Goal: Task Accomplishment & Management: Manage account settings

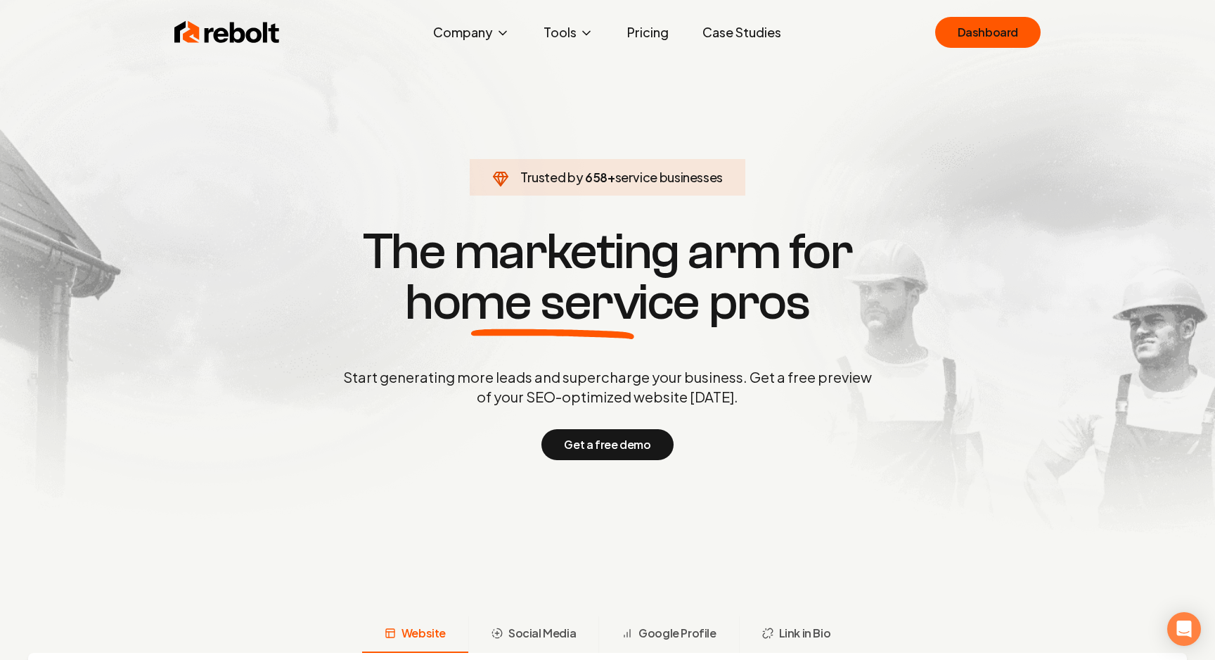
click at [969, 41] on link "Dashboard" at bounding box center [987, 32] width 105 height 31
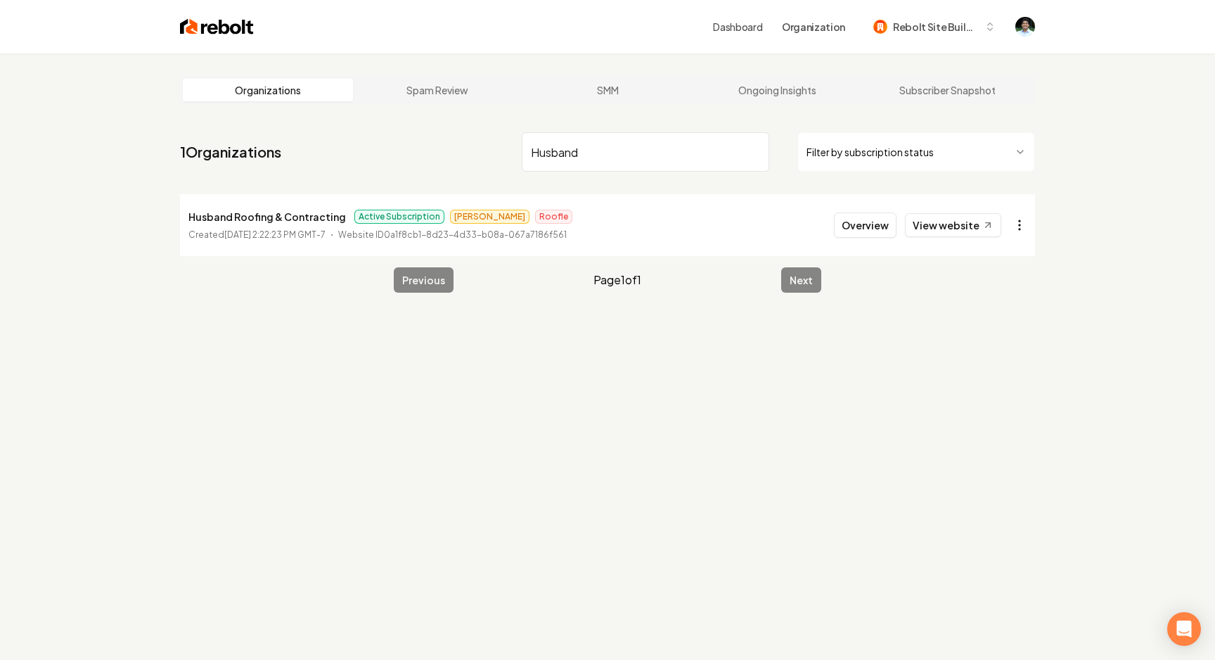
type input "Husband"
click at [1026, 227] on html "Dashboard Organization Rebolt Site Builder Organizations Spam Review SMM Ongoin…" at bounding box center [607, 330] width 1215 height 660
click at [991, 417] on div "Disable Site" at bounding box center [985, 414] width 89 height 23
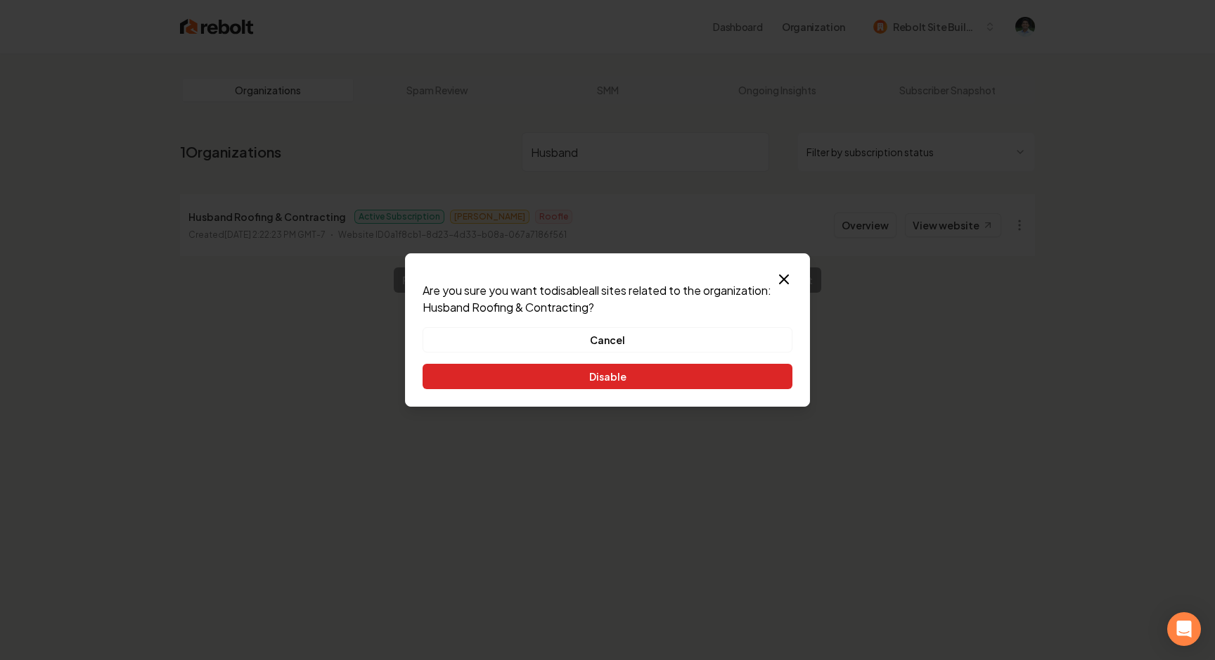
click at [651, 371] on button "Disable" at bounding box center [608, 376] width 370 height 25
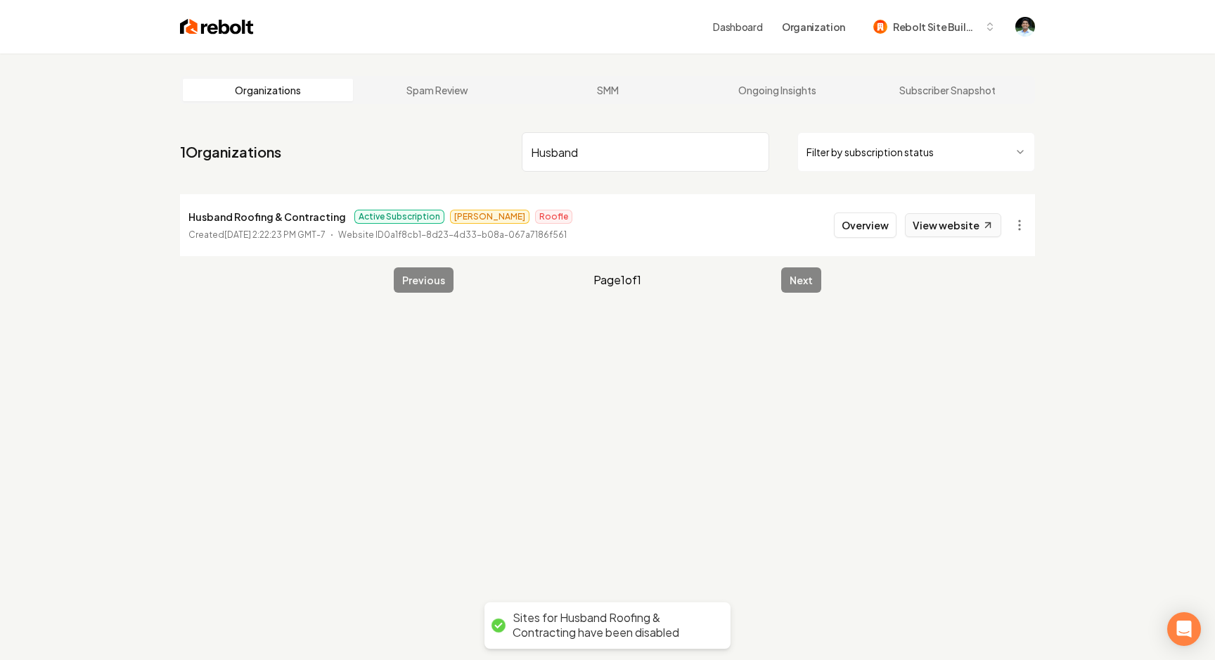
click at [947, 228] on link "View website" at bounding box center [953, 225] width 96 height 24
